Goal: Information Seeking & Learning: Learn about a topic

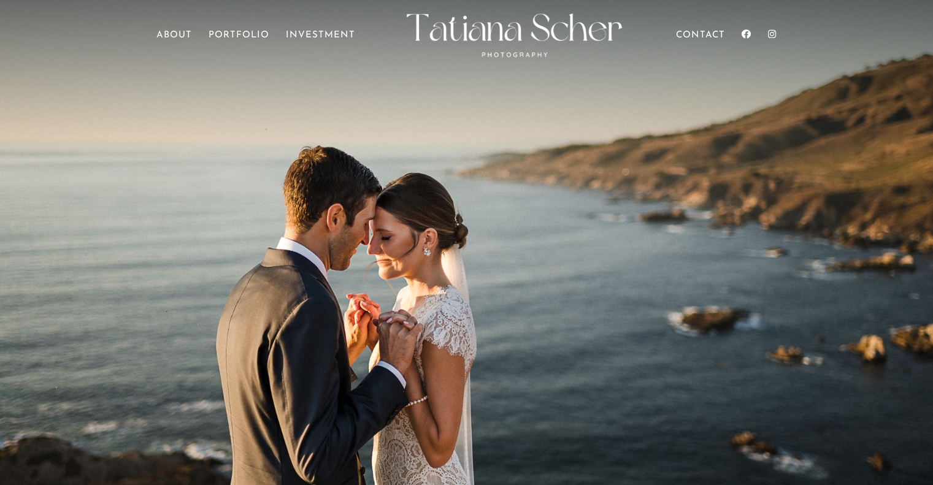
click at [241, 28] on ul "Home About Portfolio Investment Contact" at bounding box center [465, 46] width 619 height 40
click at [331, 35] on link "Investment" at bounding box center [320, 48] width 69 height 34
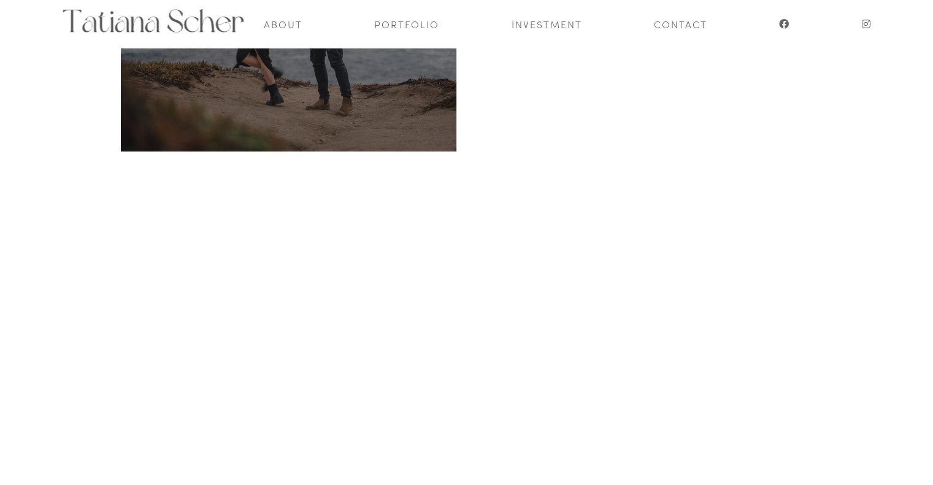
scroll to position [375, 0]
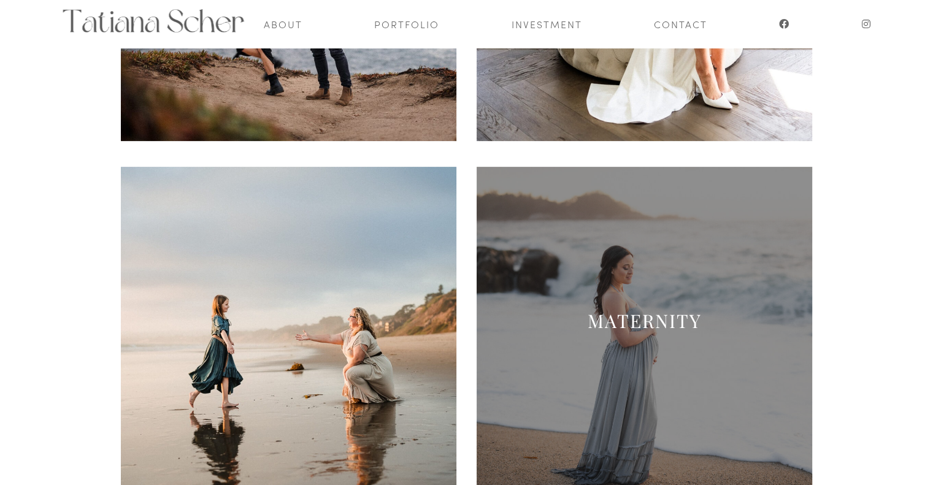
click at [570, 307] on span at bounding box center [644, 334] width 335 height 335
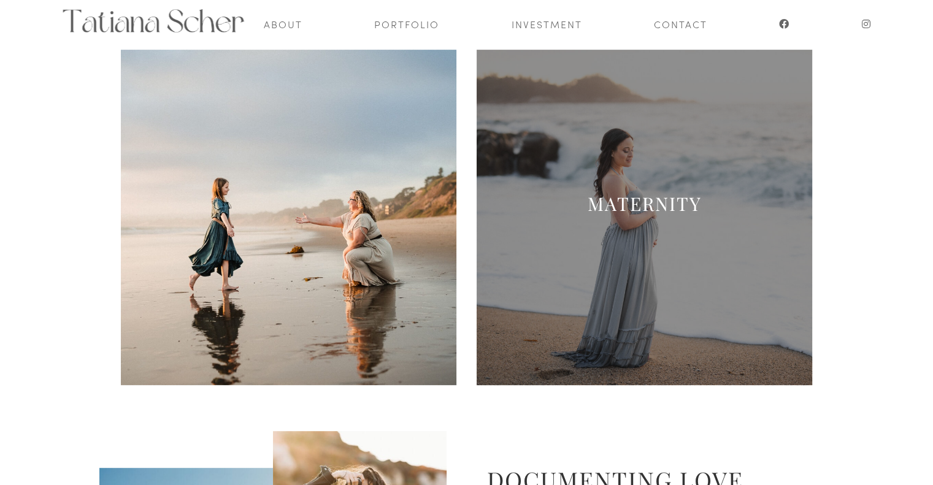
scroll to position [493, 0]
click at [638, 202] on link "MATERNITY" at bounding box center [645, 203] width 114 height 25
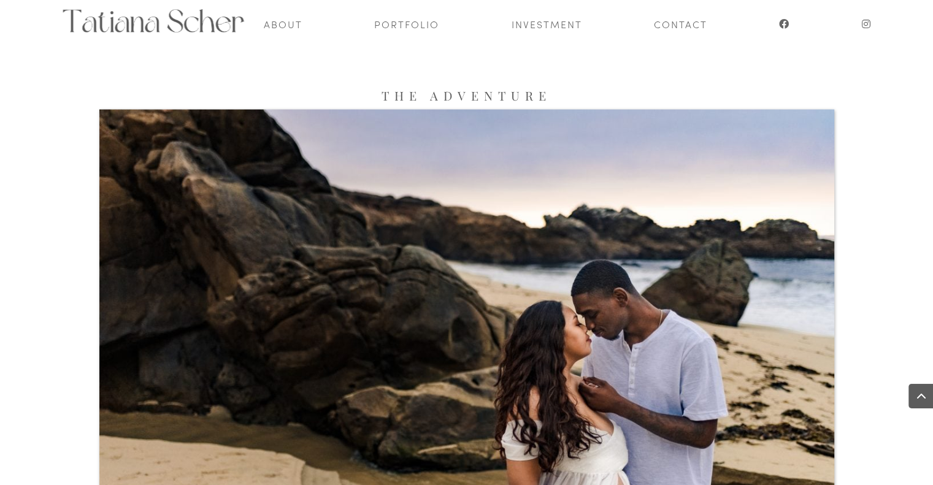
scroll to position [2279, 0]
